Goal: Transaction & Acquisition: Purchase product/service

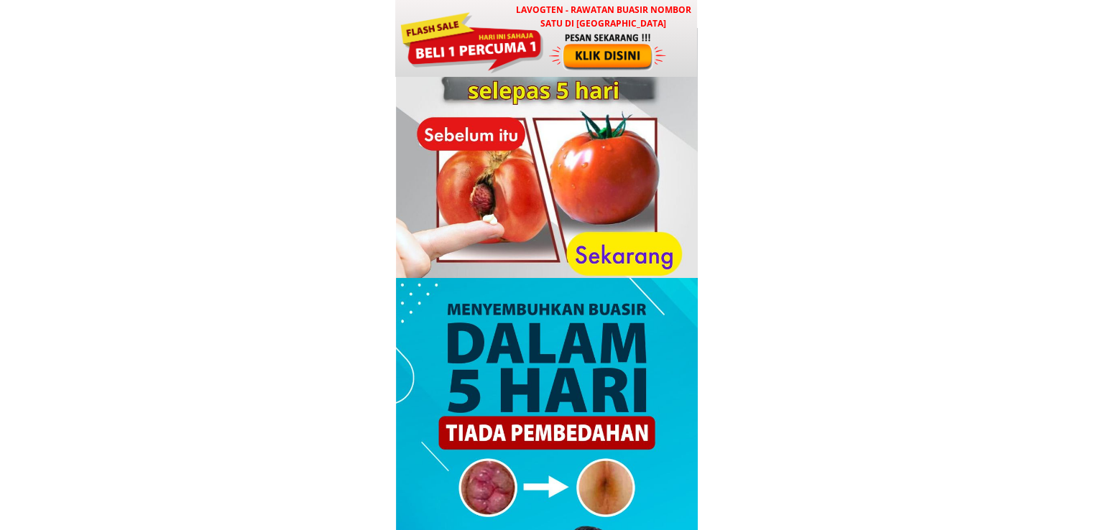
click at [549, 51] on div at bounding box center [608, 52] width 119 height 40
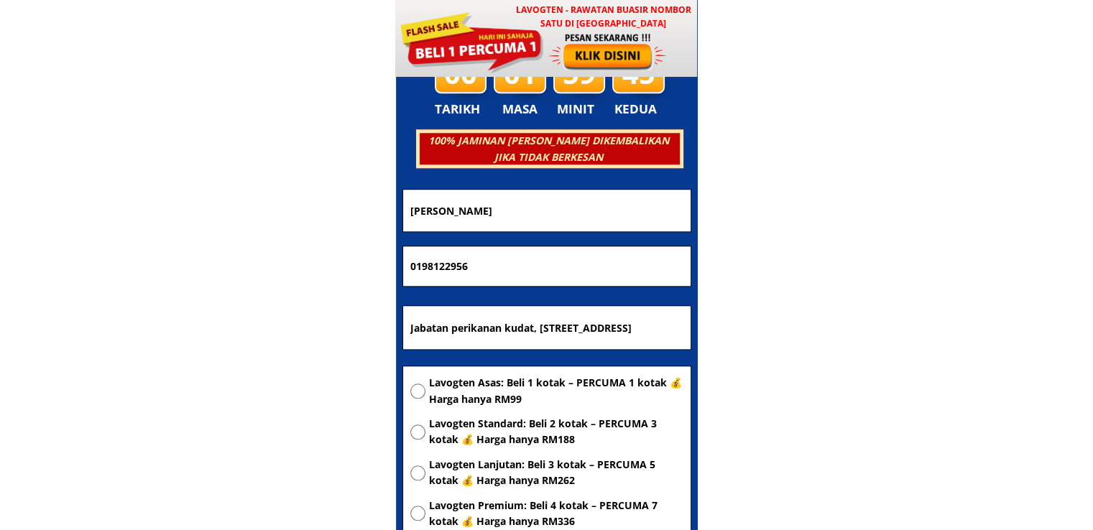
scroll to position [6930, 0]
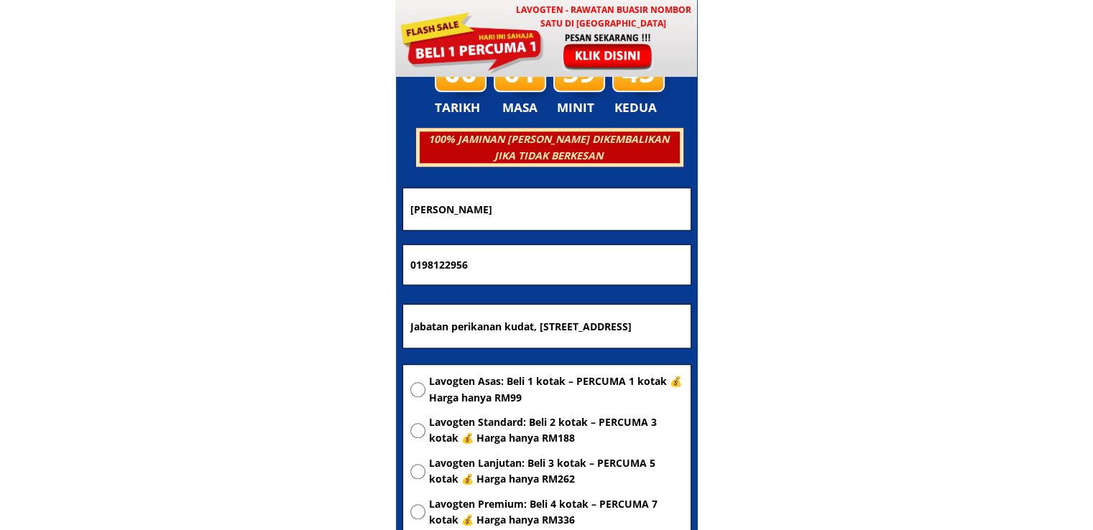
drag, startPoint x: 552, startPoint y: 208, endPoint x: 150, endPoint y: 208, distance: 401.8
click at [150, 208] on body "LAVOGTEN - Rawatan Buasir Nombor Satu di Malaysia Dengarkan pengalaman hebat pe…" at bounding box center [546, 412] width 1093 height 14685
paste input "Rakesh"
type input "Rakesh"
drag, startPoint x: 538, startPoint y: 257, endPoint x: 272, endPoint y: 260, distance: 265.2
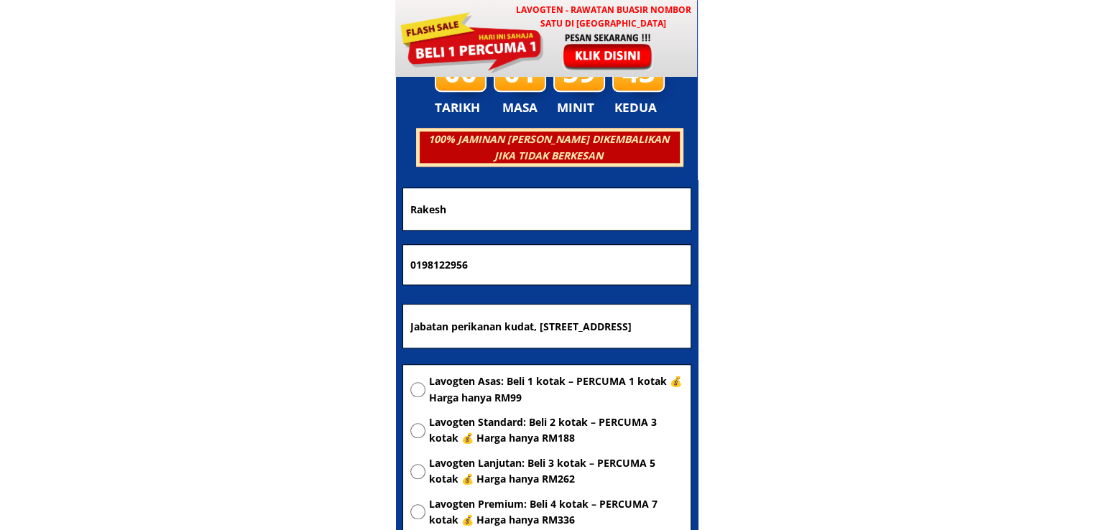
click at [272, 260] on body "LAVOGTEN - Rawatan Buasir Nombor Satu di Malaysia Dengarkan pengalaman hebat pe…" at bounding box center [546, 412] width 1093 height 14685
click at [515, 325] on input "Jabatan perikanan kudat, Bangunan Urusetia, tingkat 2, Peti Surat 195,89058 Kud…" at bounding box center [547, 326] width 280 height 43
paste input "Semini subharasa restaurant"
type input "Semini subharasa restaurant"
drag, startPoint x: 509, startPoint y: 274, endPoint x: 293, endPoint y: 261, distance: 216.0
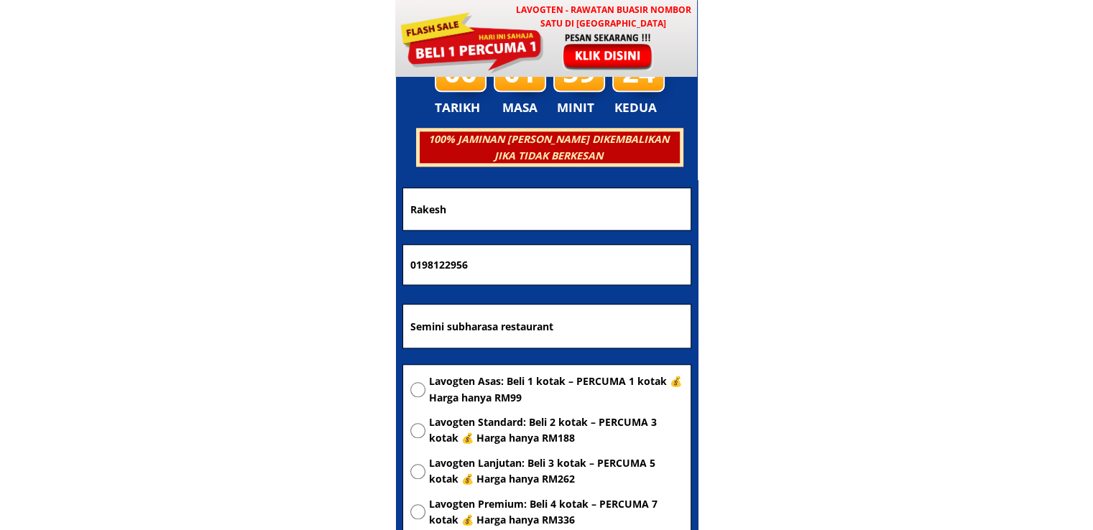
click at [293, 261] on body "LAVOGTEN - Rawatan Buasir Nombor Satu di Malaysia Dengarkan pengalaman hebat pe…" at bounding box center [546, 412] width 1093 height 14685
paste input "109727198"
type input "109727198"
click at [492, 383] on span "Lavogten Asas: Beli 1 kotak – PERCUMA 1 kotak 💰 Harga hanya RM99" at bounding box center [556, 390] width 254 height 32
radio input "true"
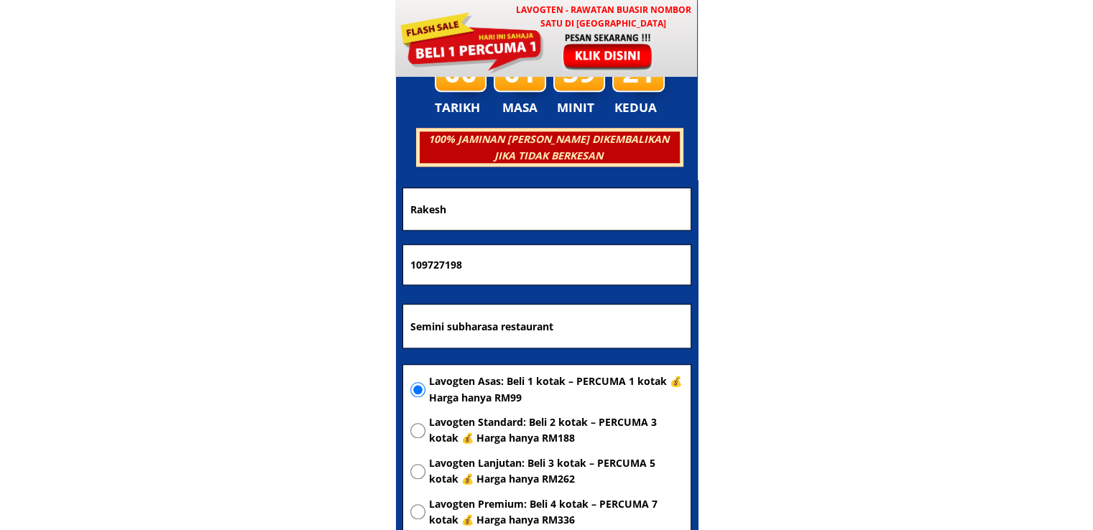
scroll to position [7074, 0]
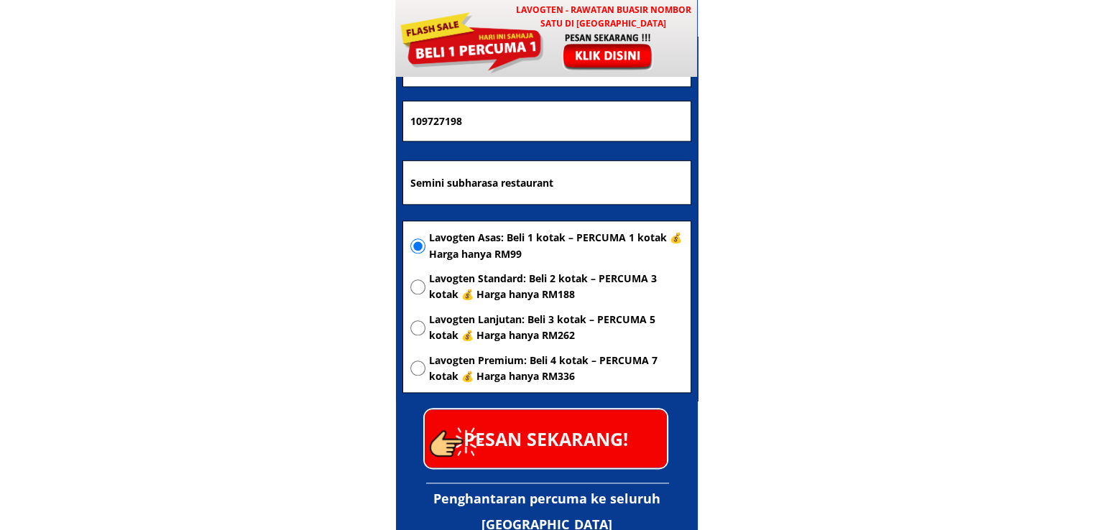
click at [553, 418] on p "PESAN SEKARANG!" at bounding box center [546, 439] width 242 height 58
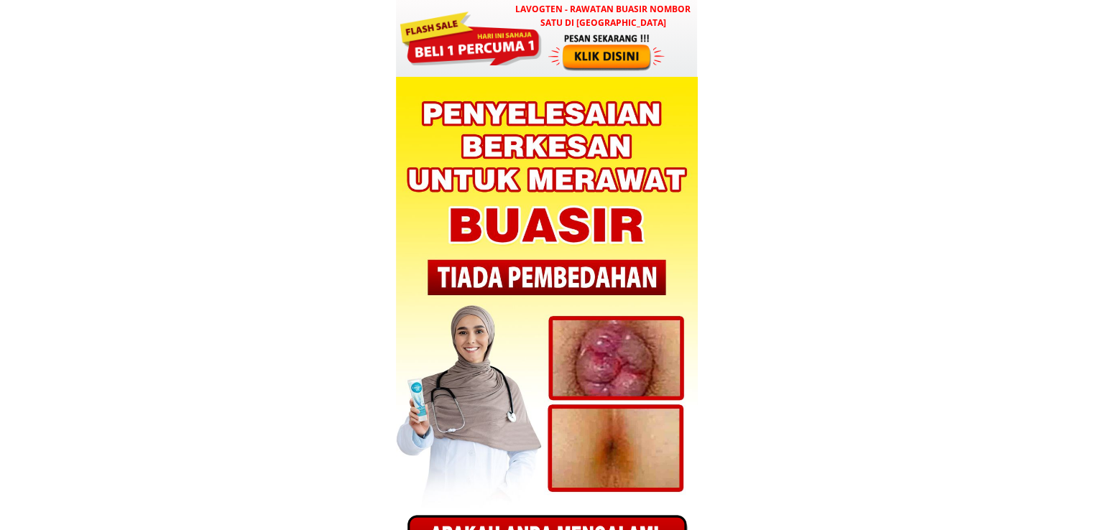
click at [566, 47] on div at bounding box center [607, 52] width 119 height 40
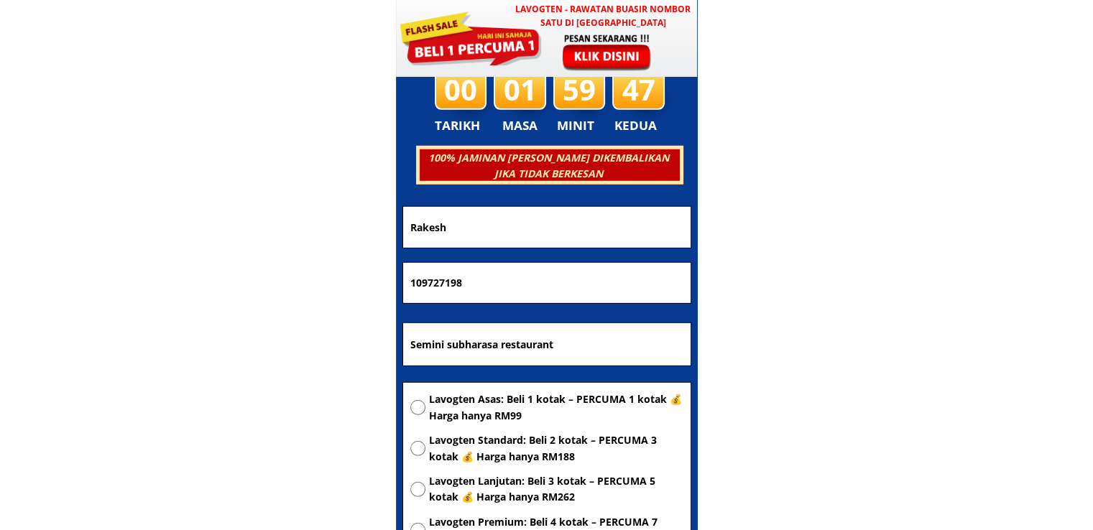
scroll to position [4086, 0]
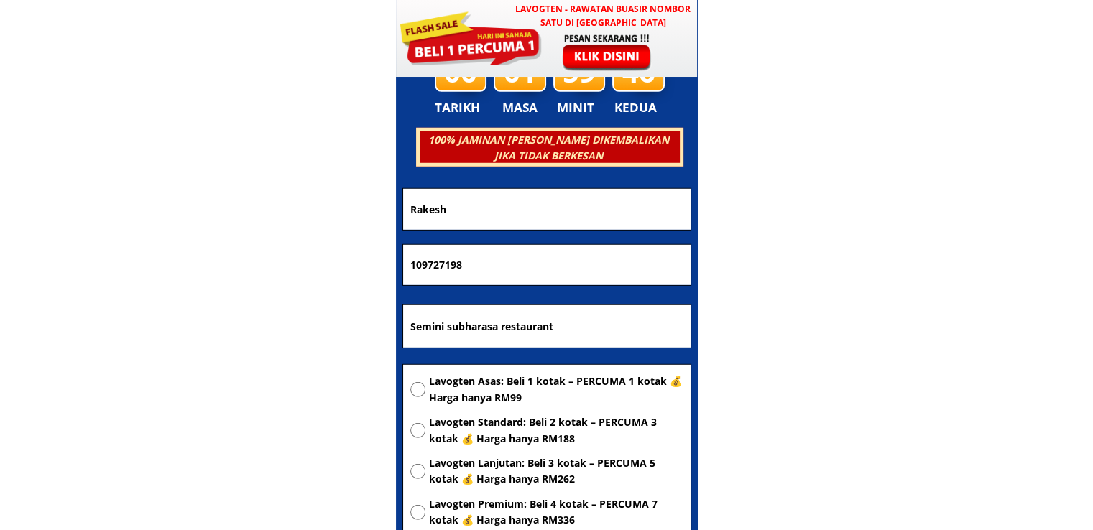
drag, startPoint x: 587, startPoint y: 326, endPoint x: 136, endPoint y: 323, distance: 451.4
paste input "Rumah Ramping Klauh Dau 95000 [GEOGRAPHIC_DATA]"
type input "Rumah Ramping Klauh Dau 95000 [GEOGRAPHIC_DATA]"
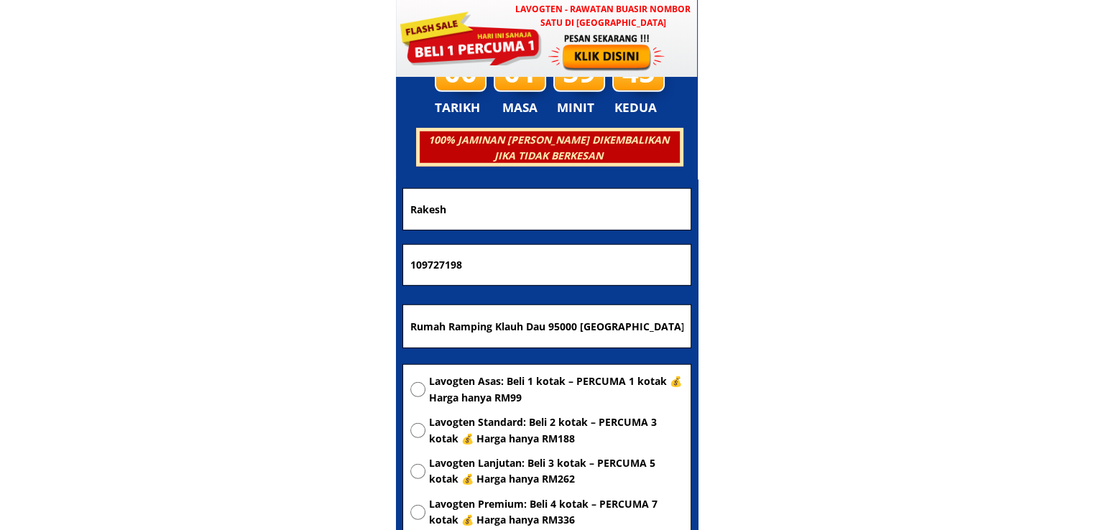
click at [510, 385] on span "Lavogten Asas: Beli 1 kotak – PERCUMA 1 kotak 💰 Harga hanya RM99" at bounding box center [556, 390] width 254 height 32
radio input "true"
drag, startPoint x: 346, startPoint y: 264, endPoint x: 170, endPoint y: 264, distance: 176.1
paste input "01133078975"
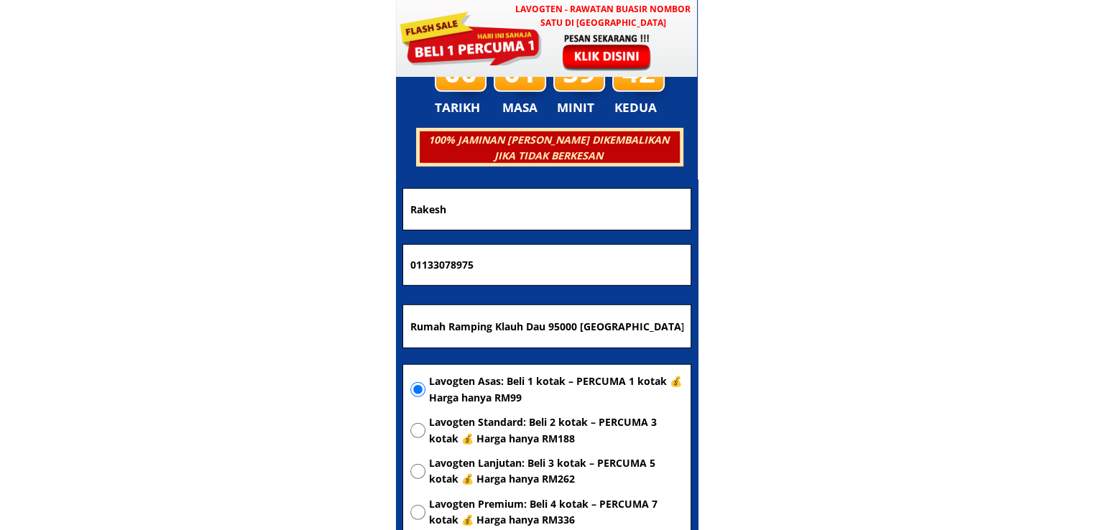
type input "01133078975"
drag, startPoint x: 487, startPoint y: 205, endPoint x: 212, endPoint y: 208, distance: 274.6
paste input "Bujang Anak Dajon"
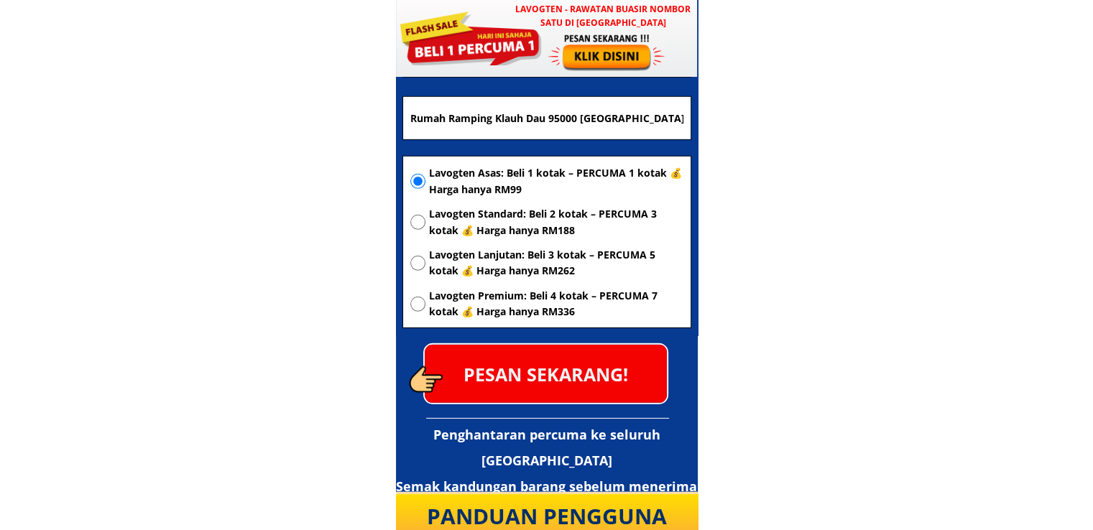
scroll to position [4302, 0]
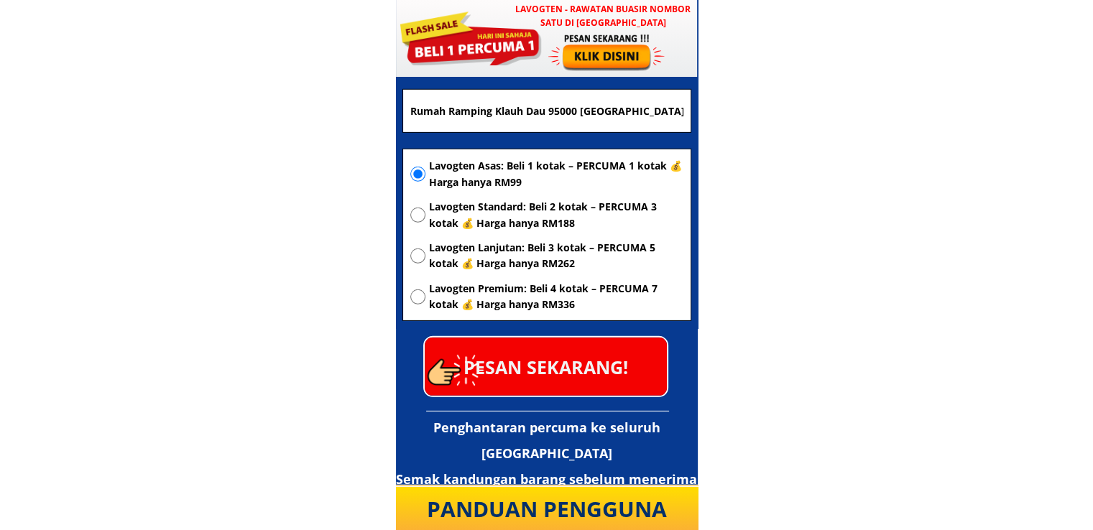
type input "Bujang Anak Dajon"
click at [602, 370] on p "PESAN SEKARANG!" at bounding box center [546, 367] width 242 height 58
